Goal: Go to known website: Access a specific website the user already knows

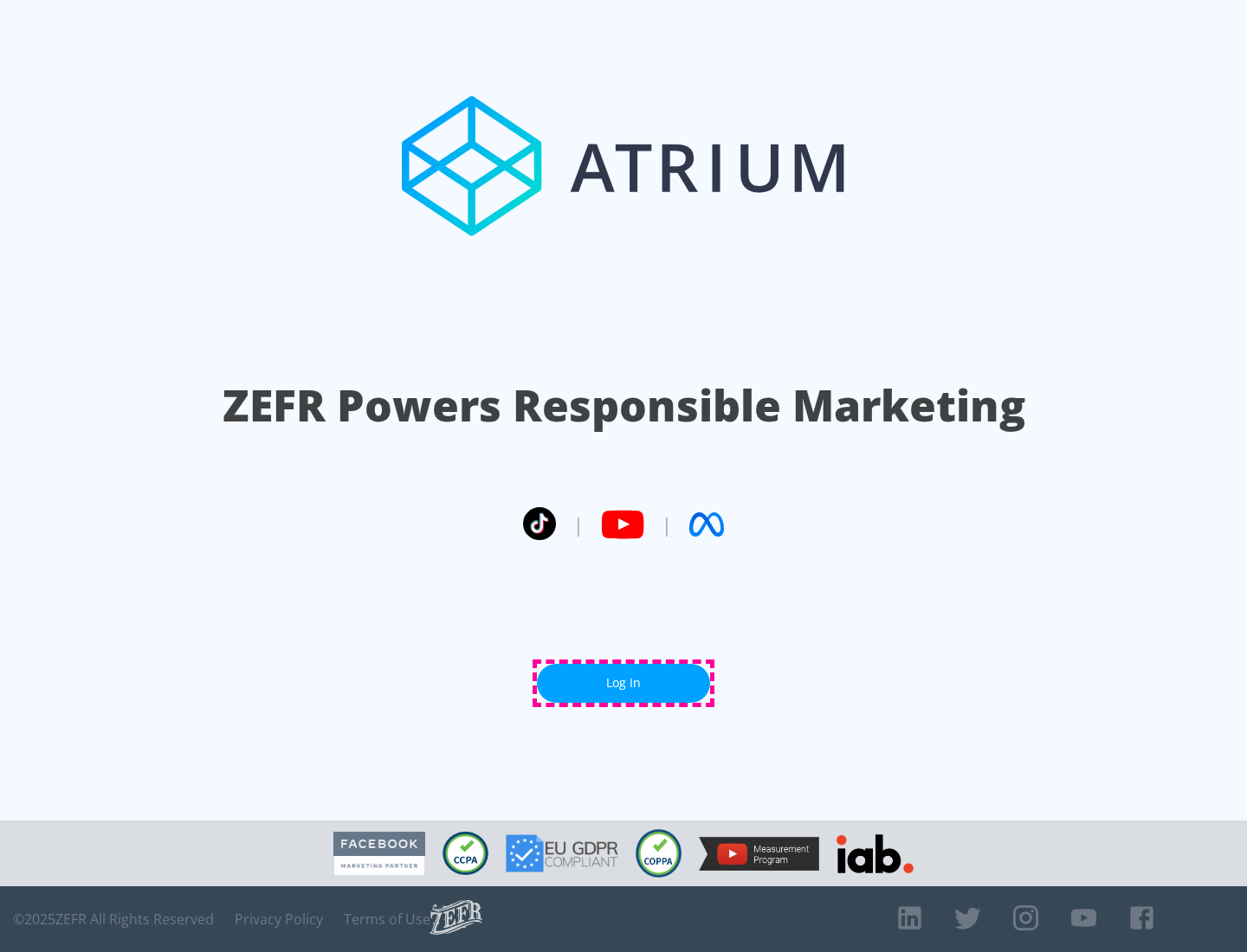
click at [624, 684] on link "Log In" at bounding box center [624, 684] width 173 height 39
